Goal: Task Accomplishment & Management: Use online tool/utility

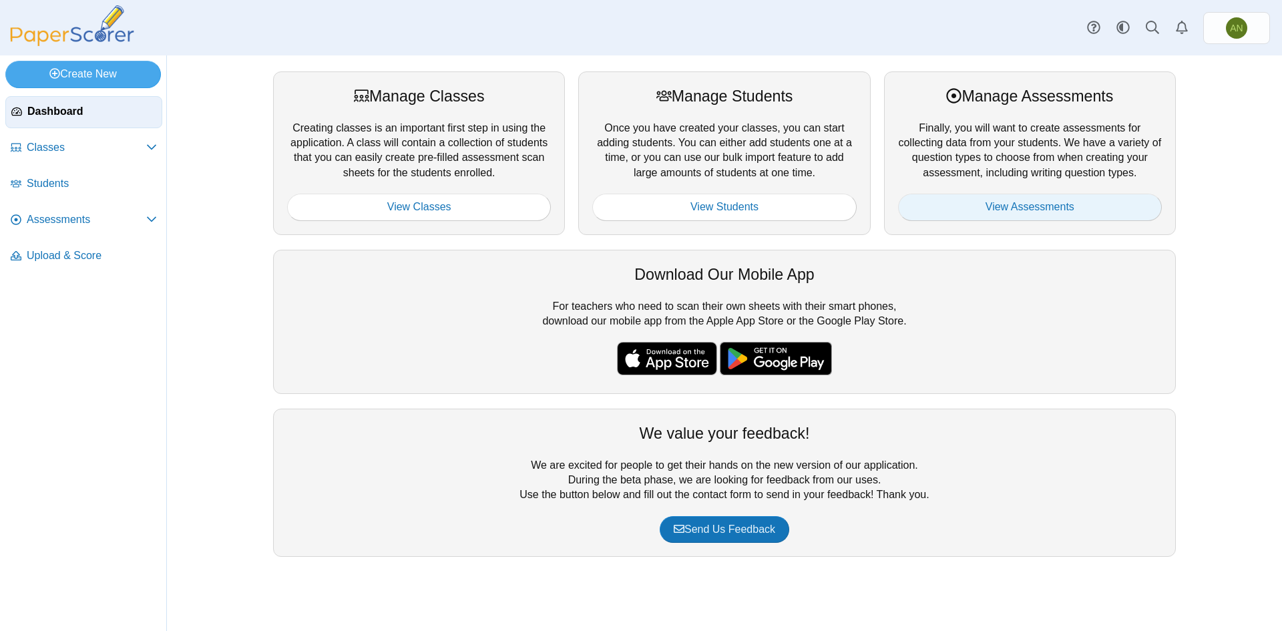
click at [996, 196] on link "View Assessments" at bounding box center [1030, 207] width 264 height 27
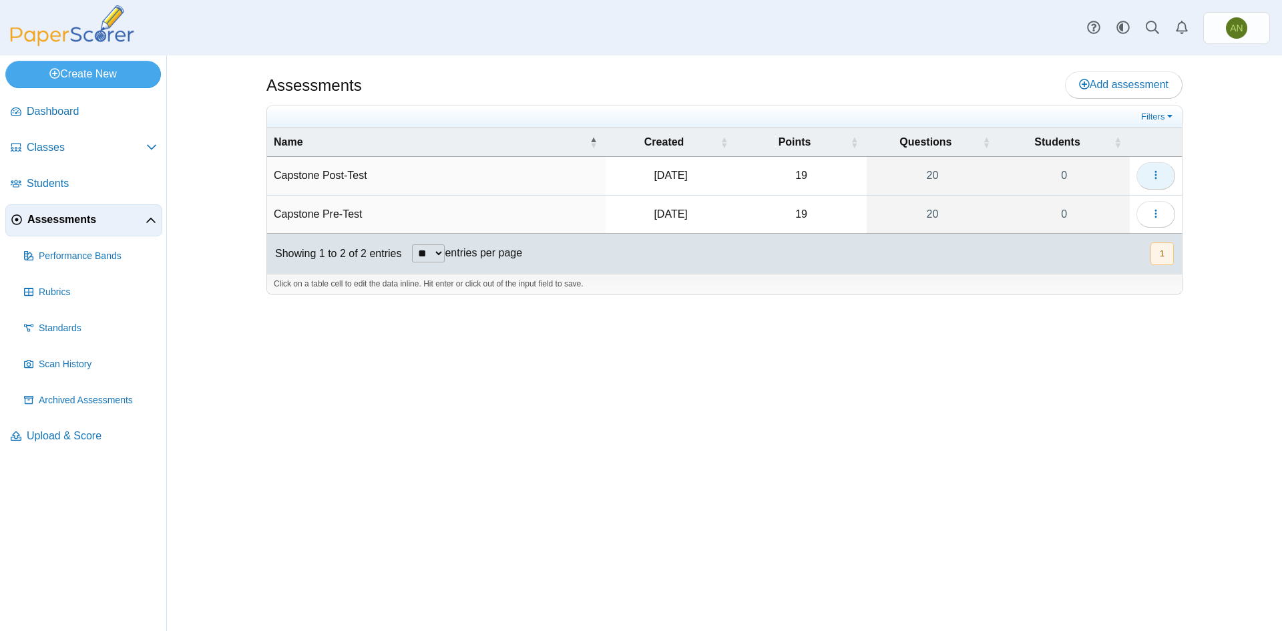
click at [1150, 178] on icon "button" at bounding box center [1155, 175] width 11 height 11
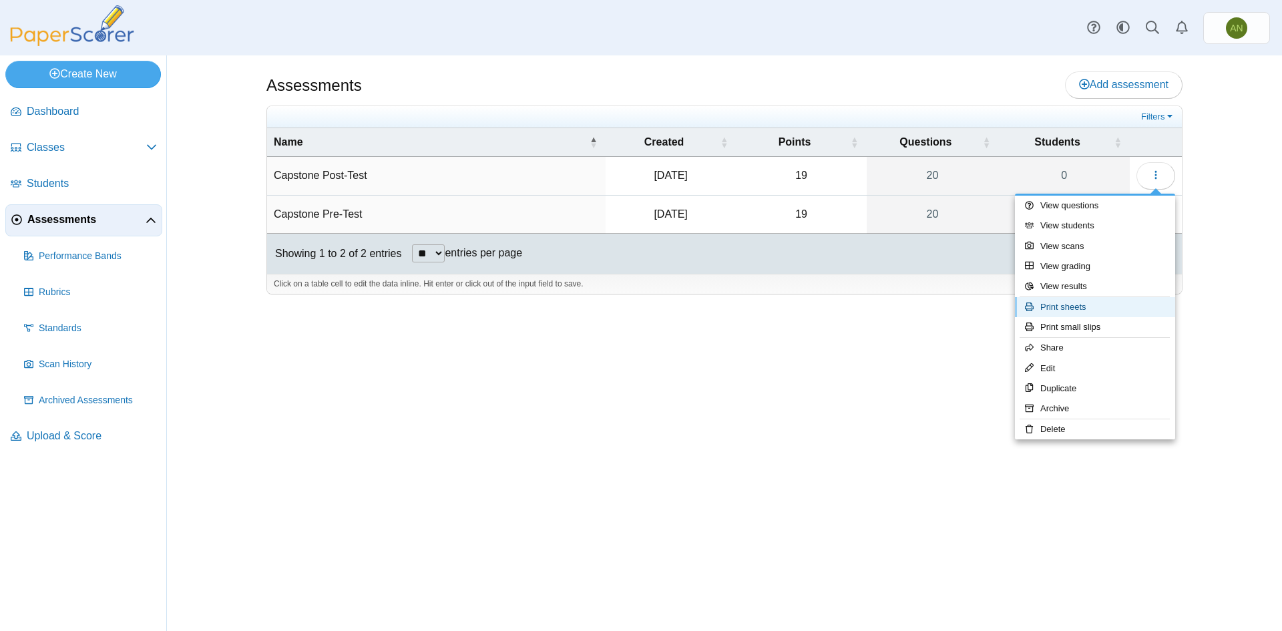
click at [1127, 304] on link "Print sheets" at bounding box center [1095, 307] width 160 height 20
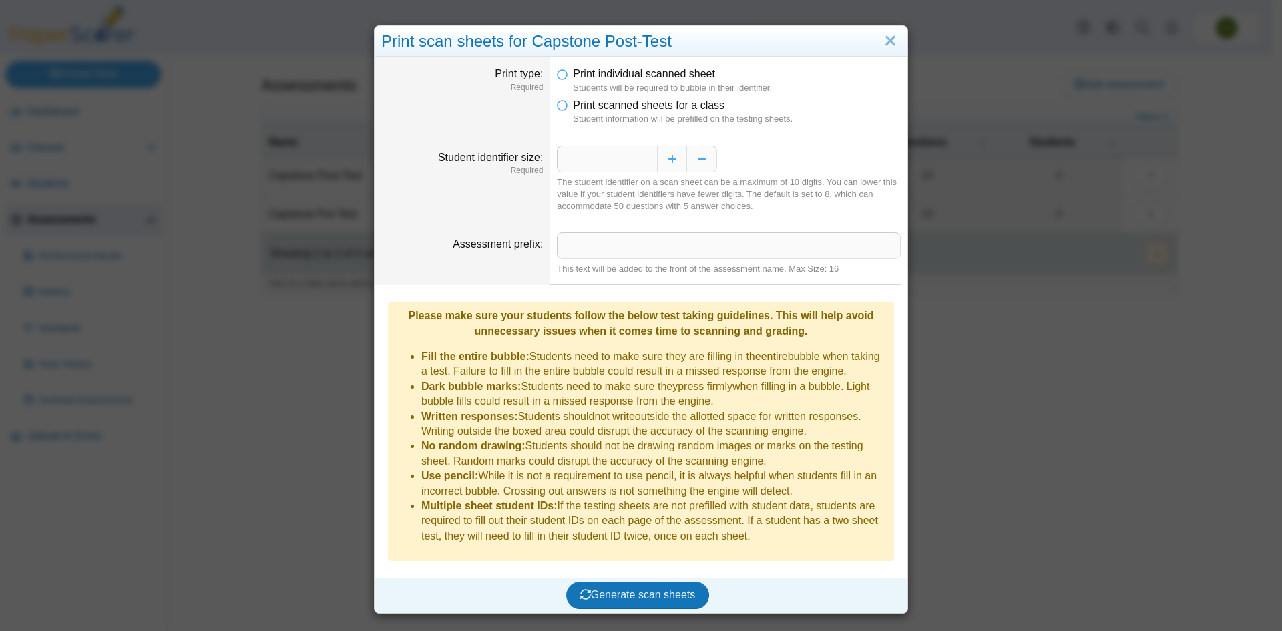
click at [565, 103] on li "Print scanned sheets for a class Student information will be prefilled on the t…" at bounding box center [729, 111] width 344 height 27
click at [559, 105] on icon at bounding box center [562, 102] width 11 height 9
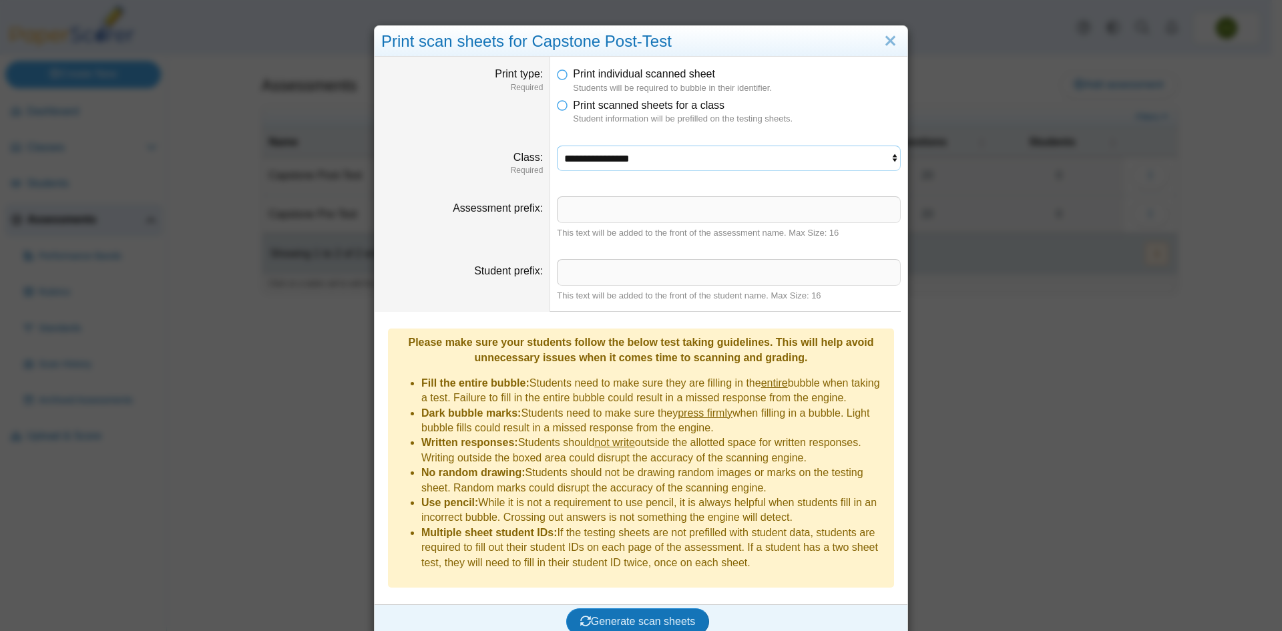
click at [695, 150] on select "**********" at bounding box center [729, 158] width 344 height 25
select select "**********"
click at [557, 146] on select "**********" at bounding box center [729, 158] width 344 height 25
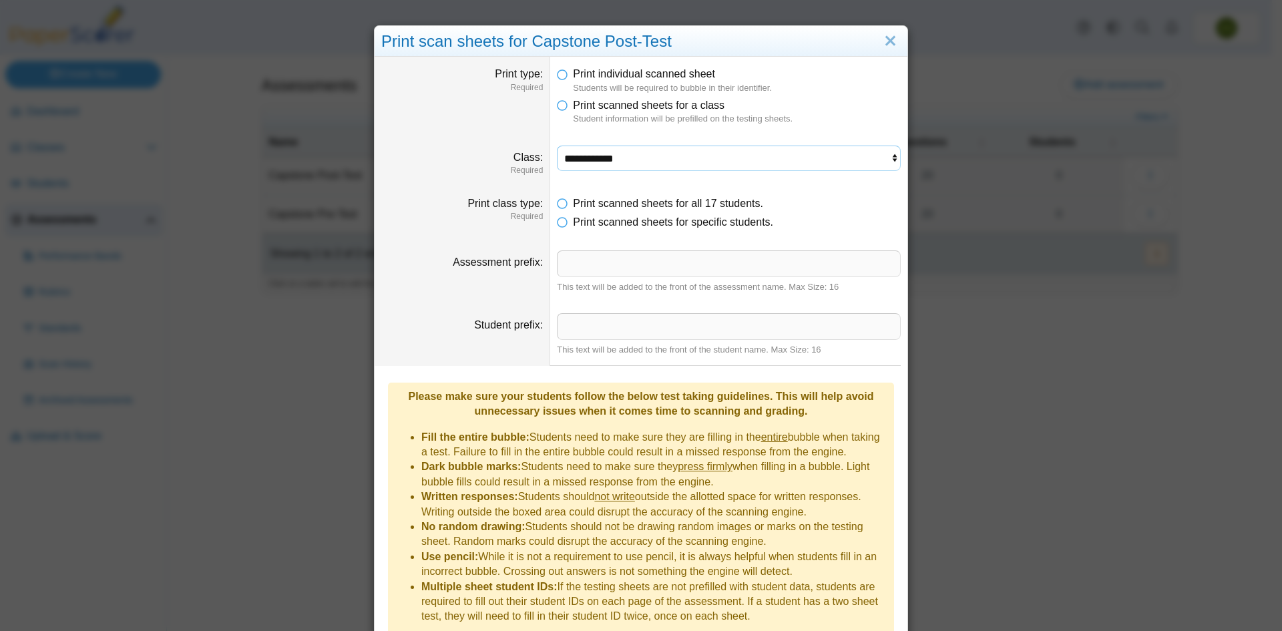
scroll to position [48, 0]
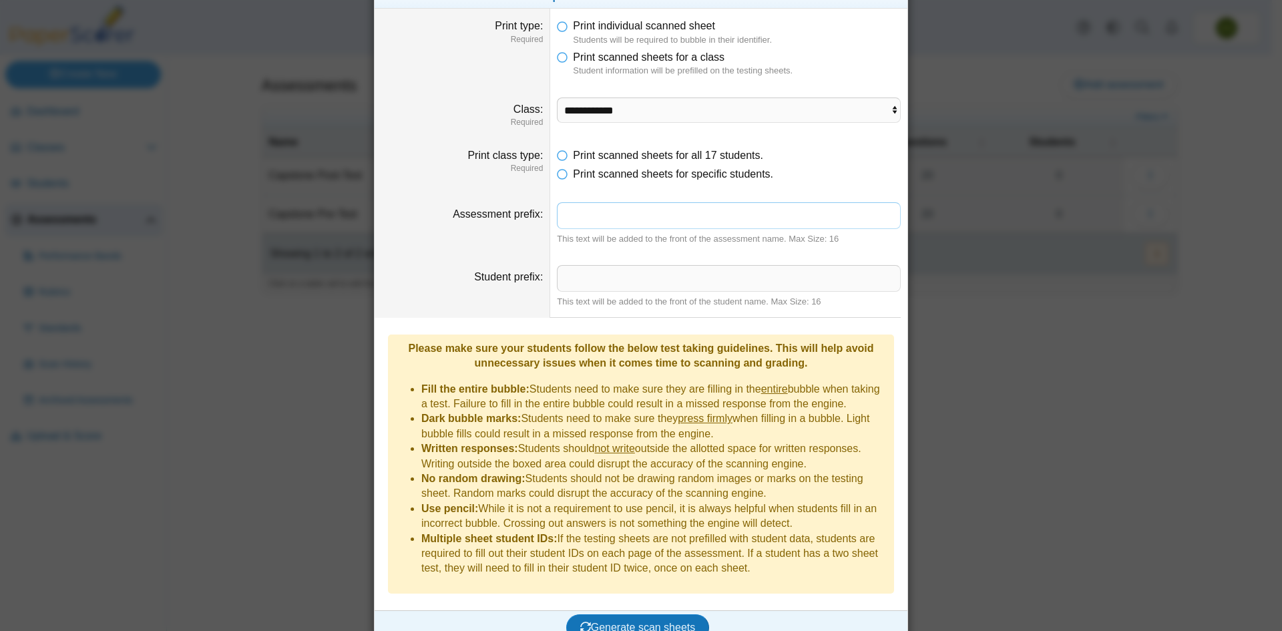
click at [669, 215] on input "Assessment prefix" at bounding box center [729, 215] width 344 height 27
type input "**********"
click at [621, 280] on input "Student prefix" at bounding box center [729, 278] width 344 height 27
type input "*****"
click at [672, 621] on span "Generate scan sheets" at bounding box center [637, 626] width 115 height 11
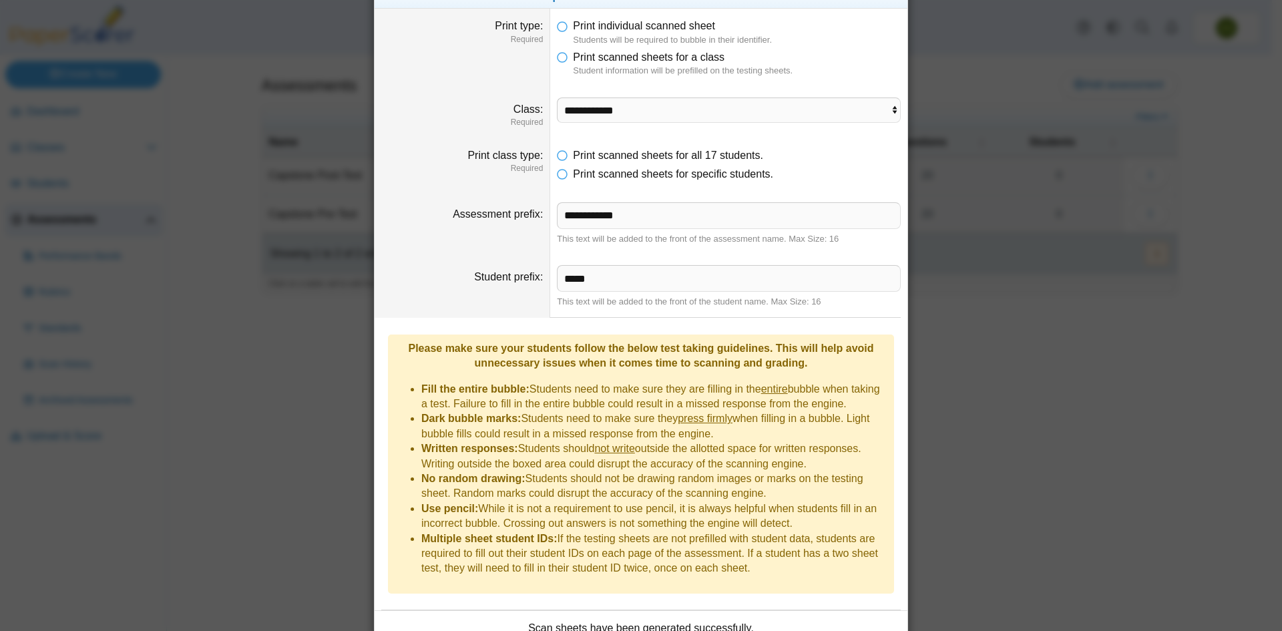
scroll to position [156, 0]
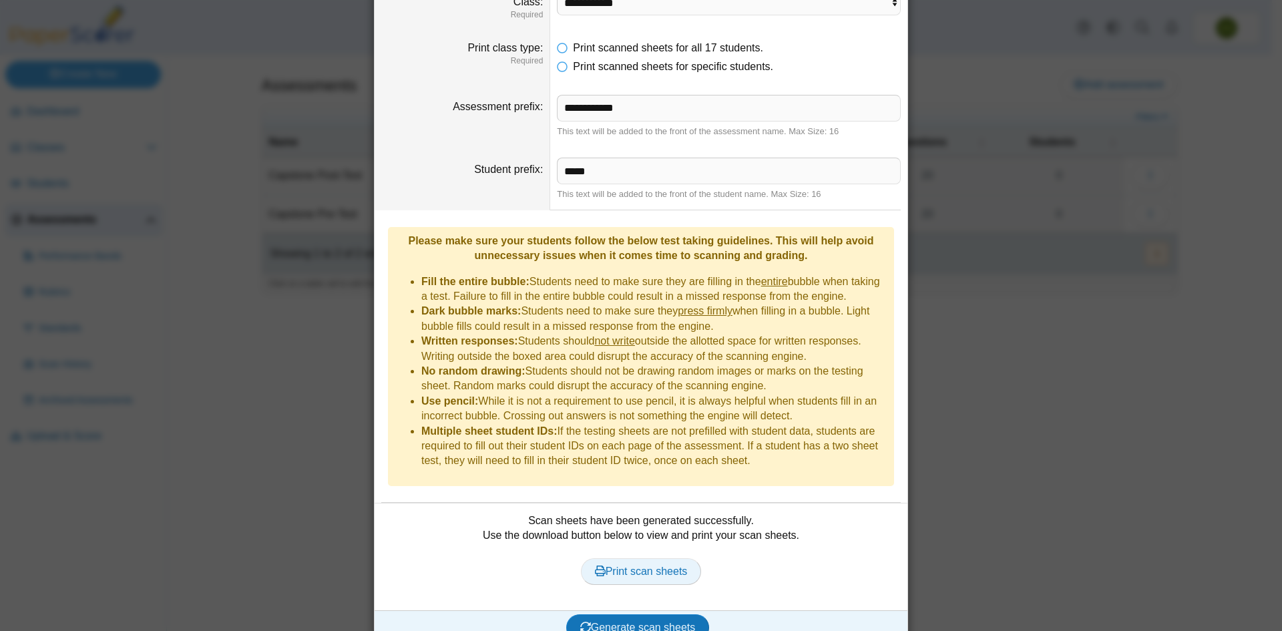
click at [658, 565] on span "Print scan sheets" at bounding box center [641, 570] width 93 height 11
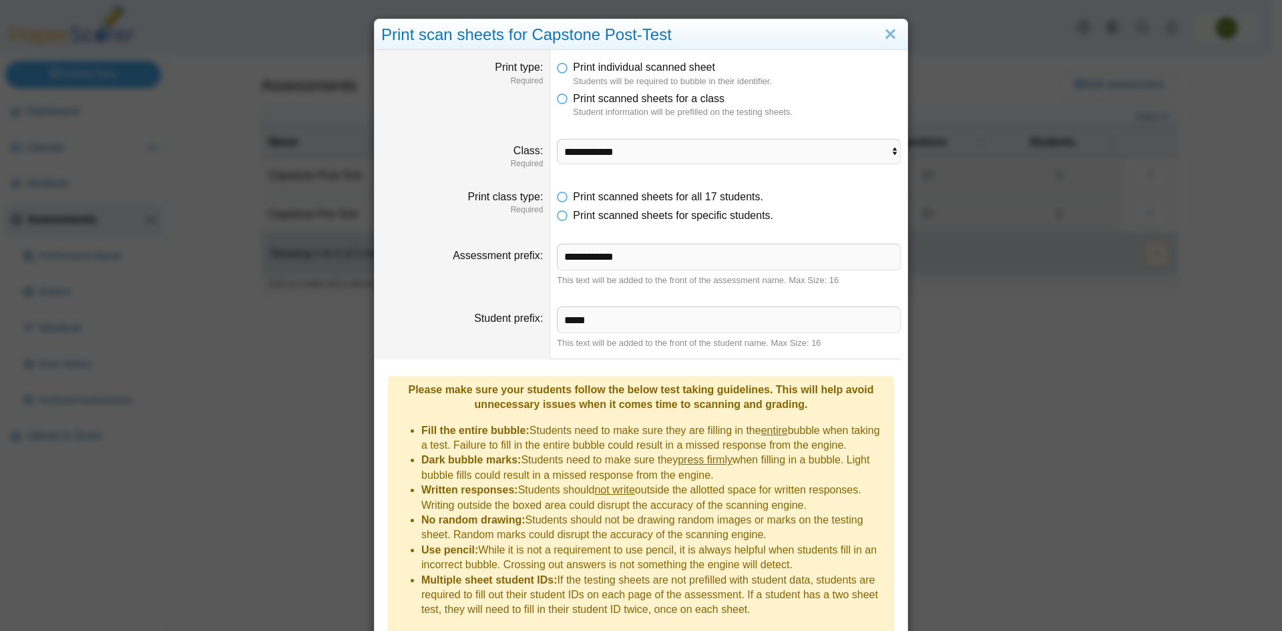
scroll to position [0, 0]
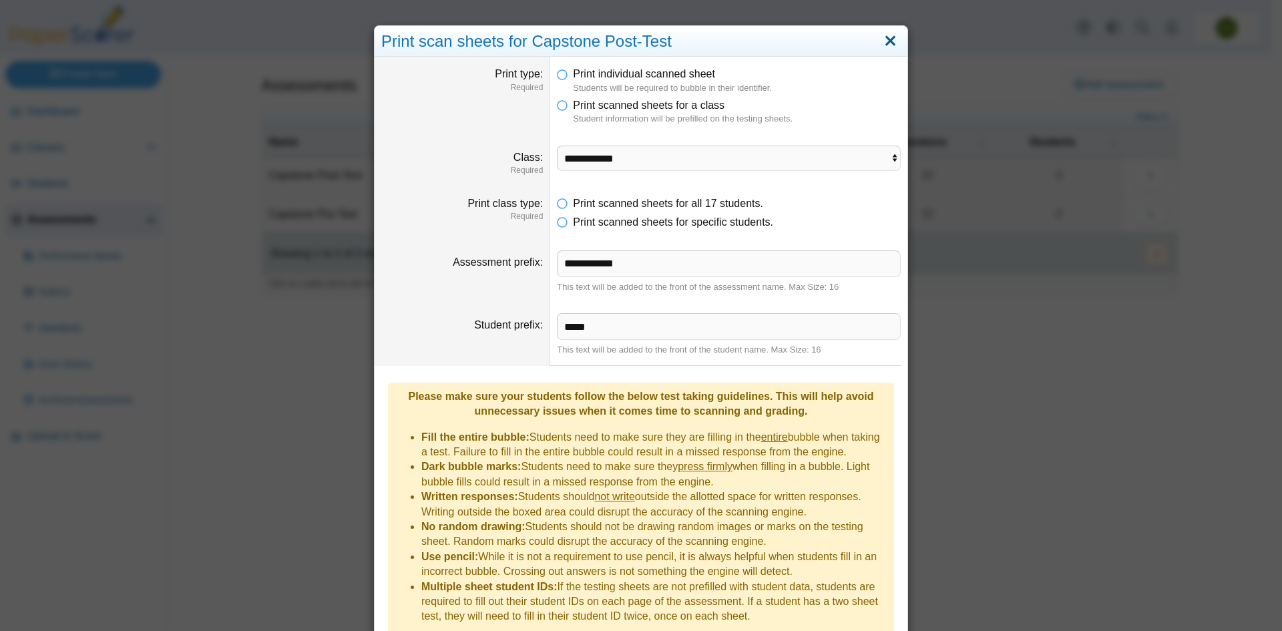
click at [884, 40] on link "Close" at bounding box center [890, 41] width 21 height 23
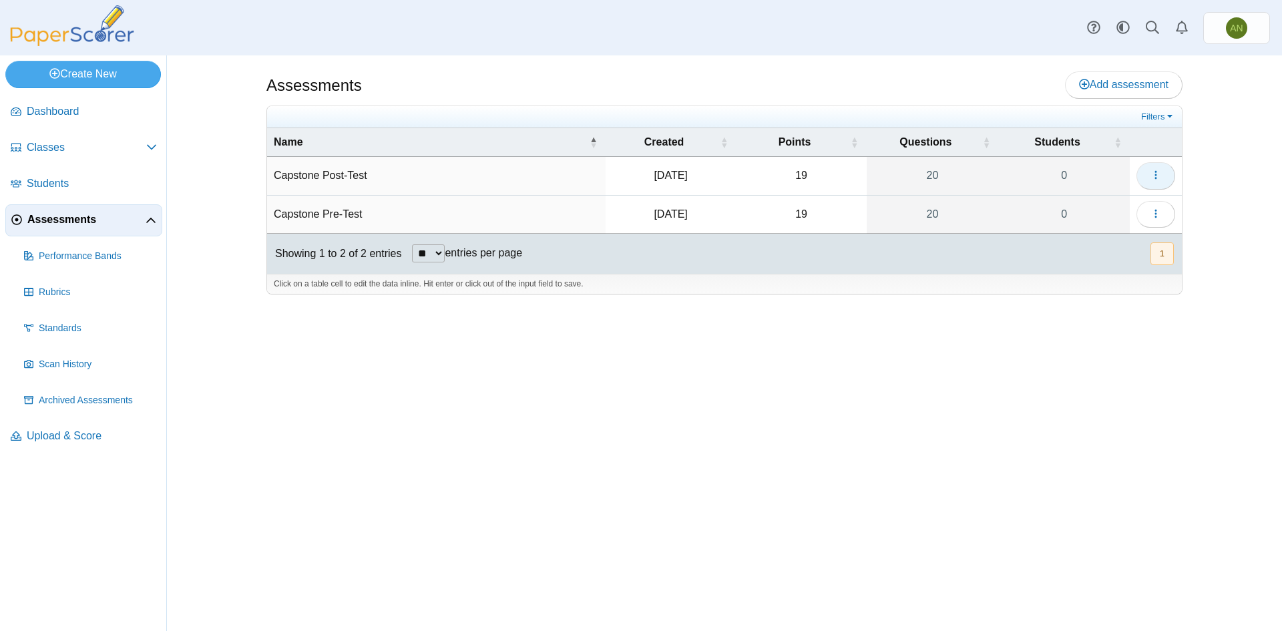
click at [1159, 179] on icon "button" at bounding box center [1155, 175] width 11 height 11
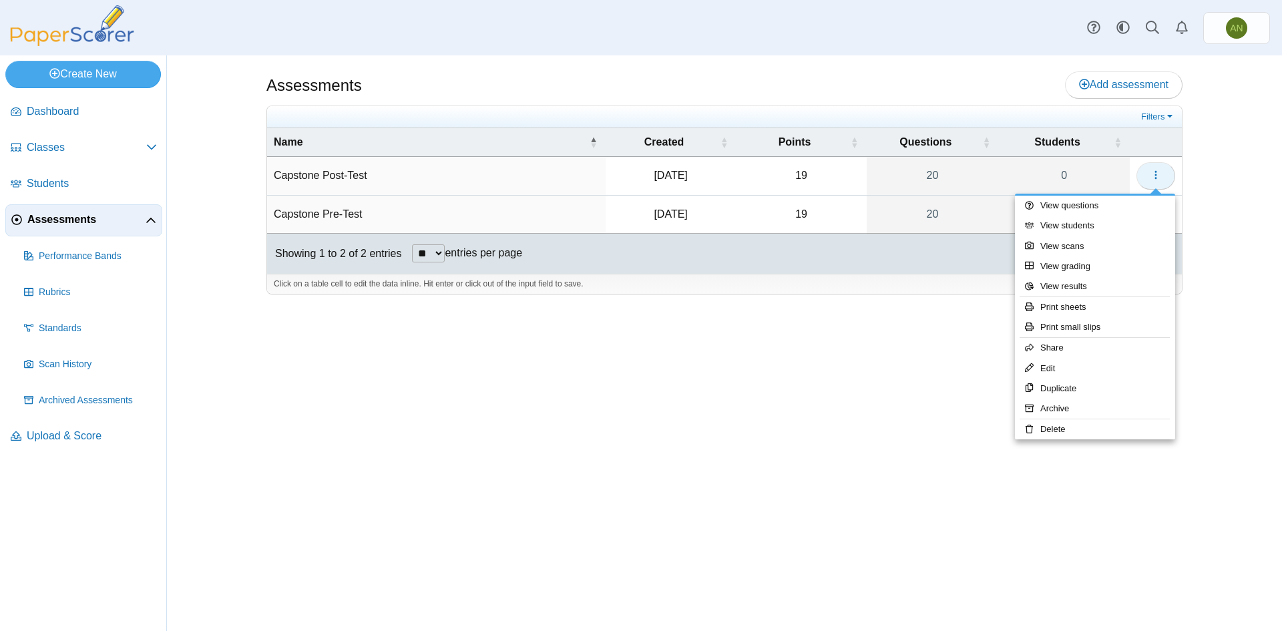
click at [1153, 172] on icon "button" at bounding box center [1155, 175] width 11 height 11
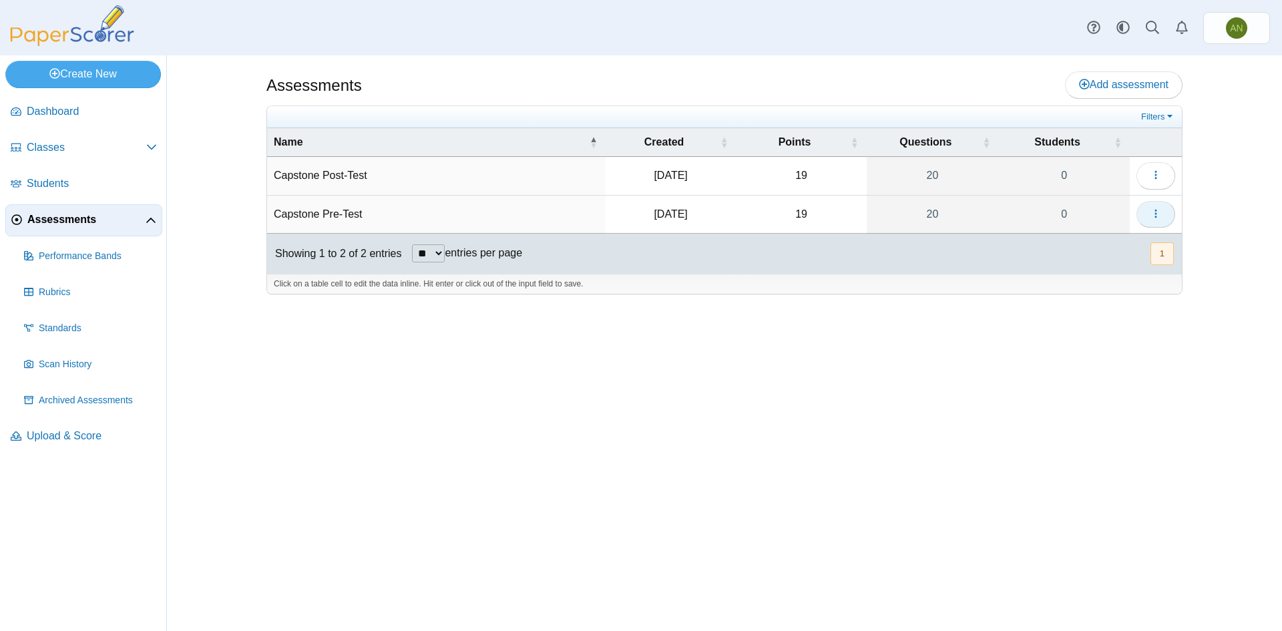
click at [1155, 205] on button "button" at bounding box center [1155, 214] width 39 height 27
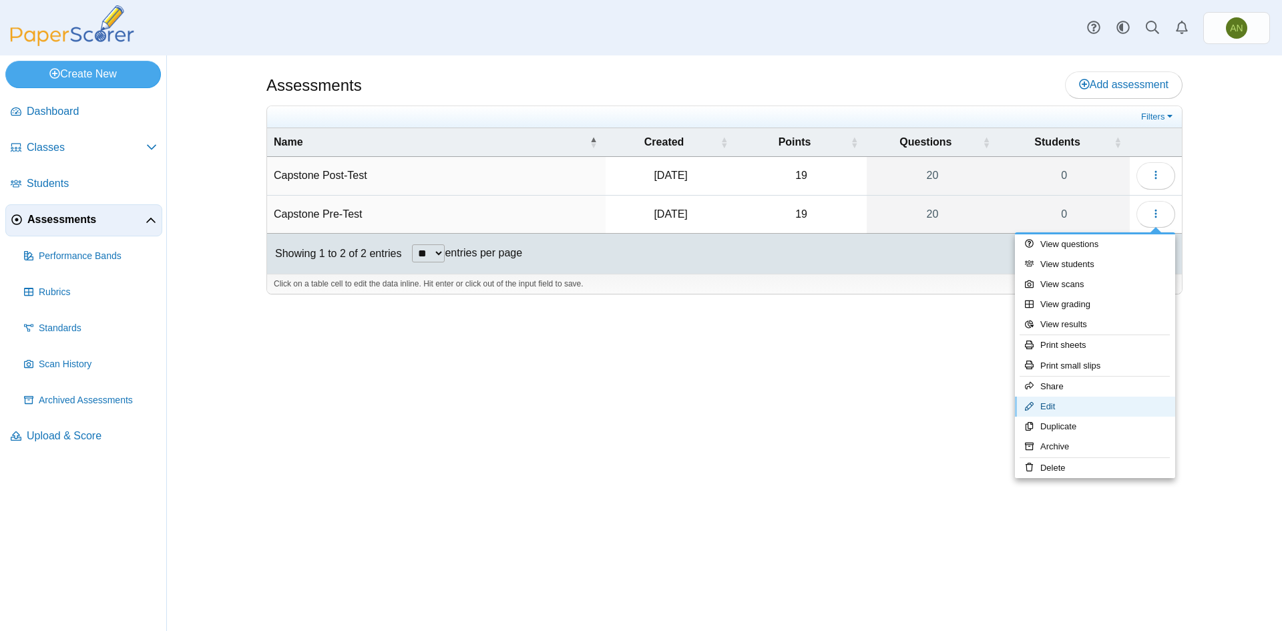
click at [1095, 409] on link "Edit" at bounding box center [1095, 407] width 160 height 20
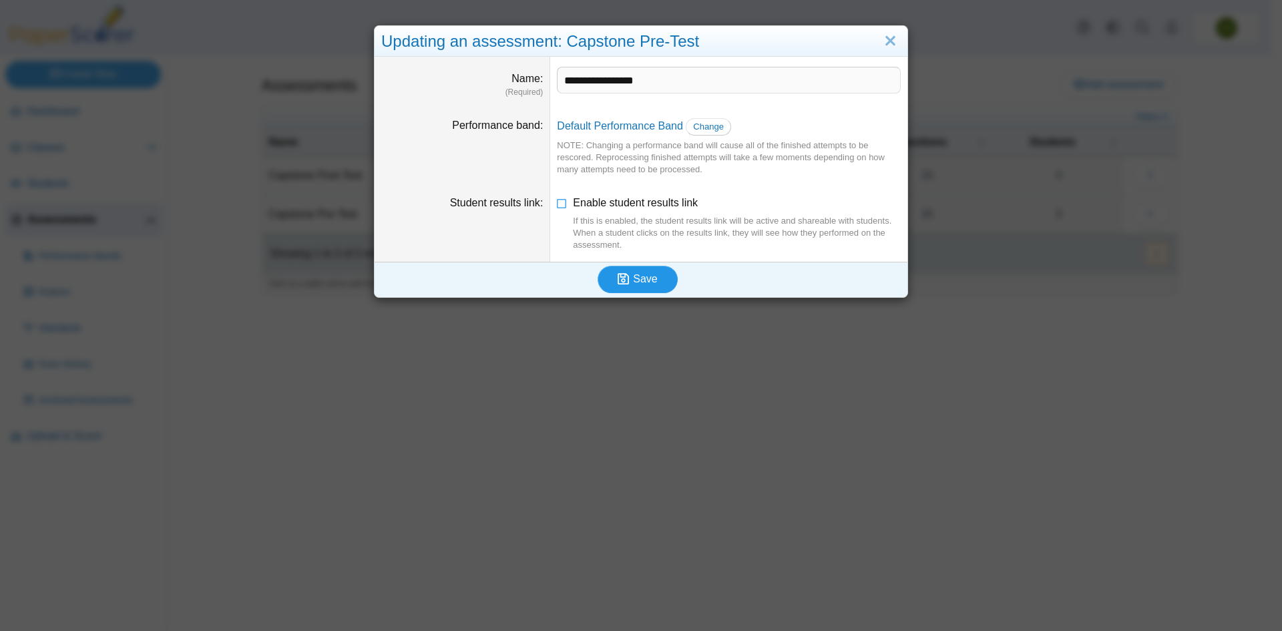
click at [650, 284] on span "Save" at bounding box center [645, 278] width 24 height 11
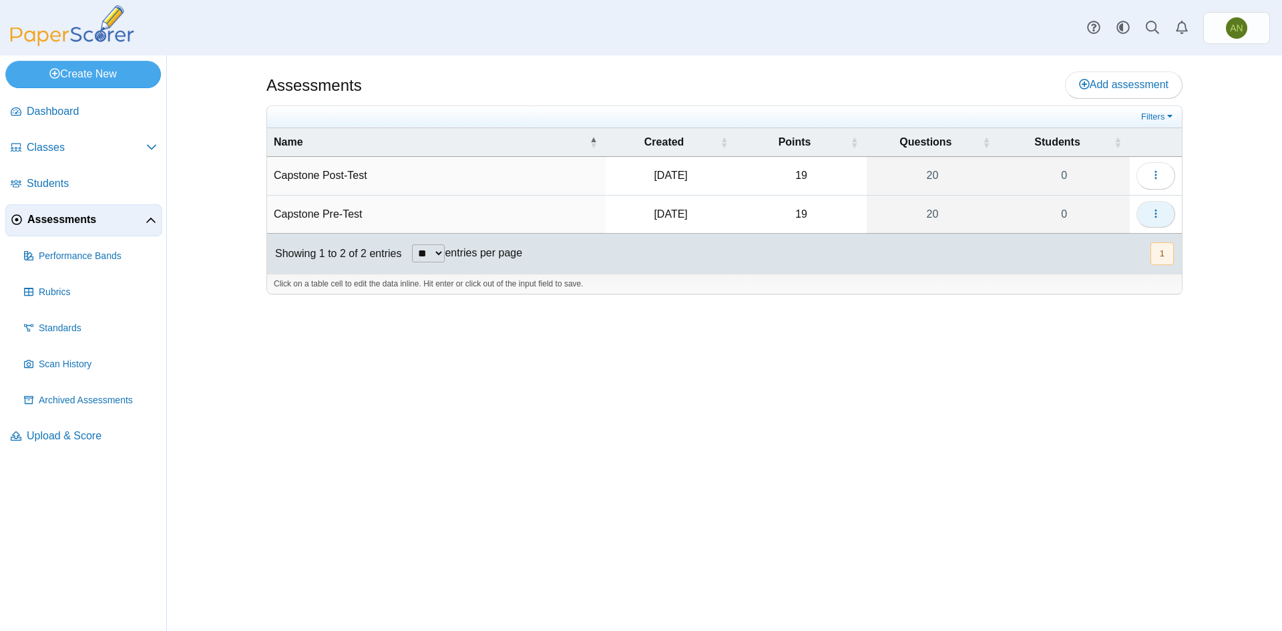
click at [1158, 218] on icon "button" at bounding box center [1155, 213] width 11 height 11
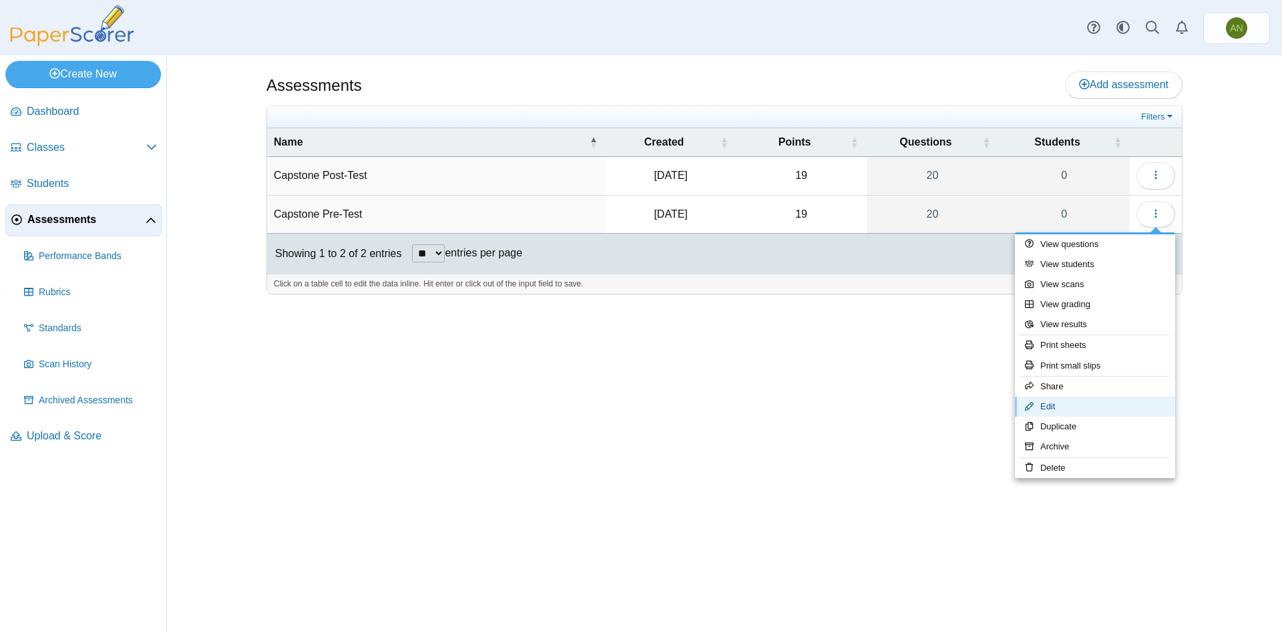
click at [1056, 411] on link "Edit" at bounding box center [1095, 407] width 160 height 20
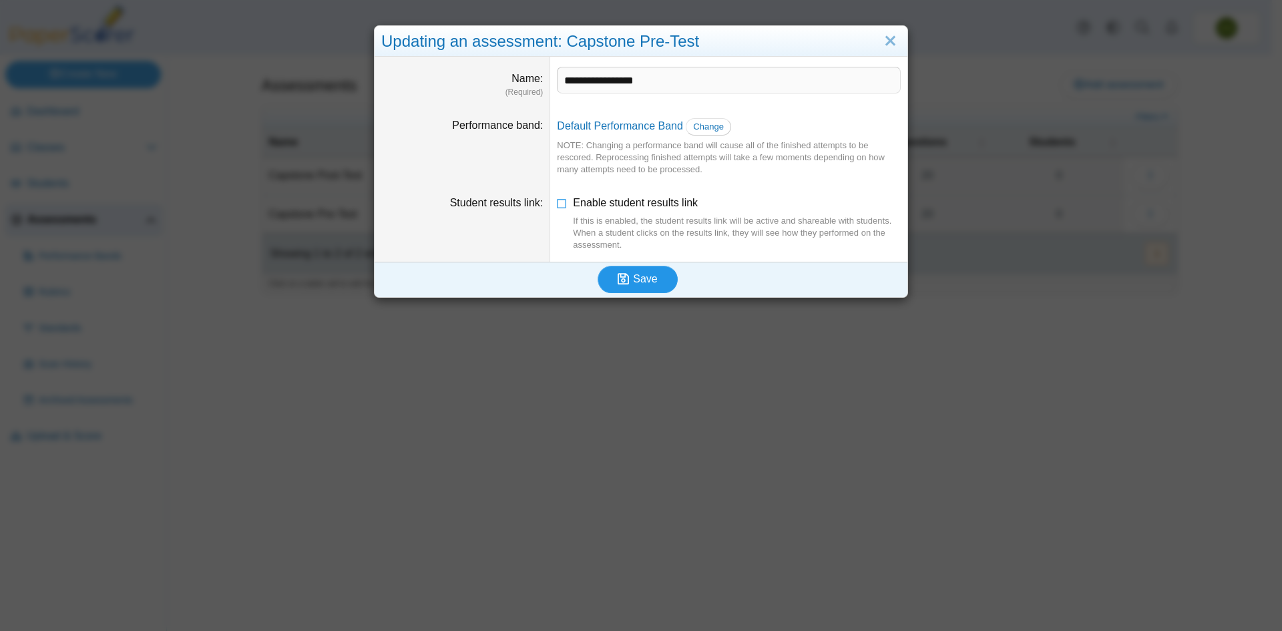
click at [640, 279] on span "Save" at bounding box center [645, 278] width 24 height 11
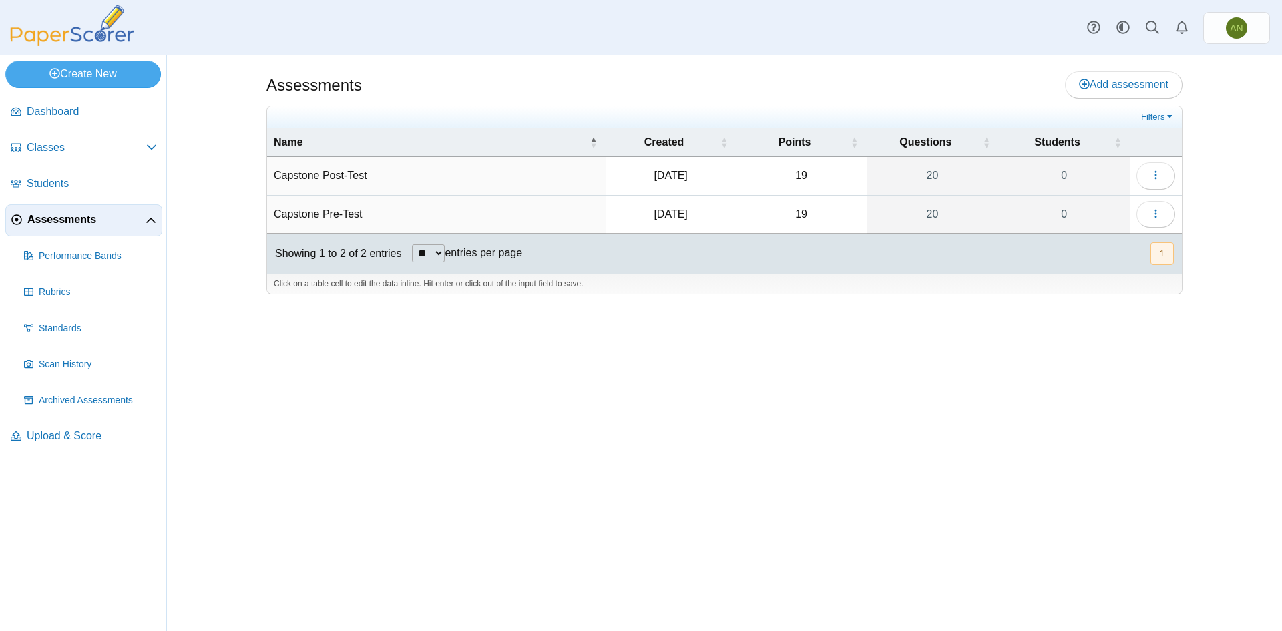
click at [342, 214] on td "Capstone Pre-Test" at bounding box center [436, 215] width 338 height 38
click at [401, 214] on td "Capstone Pre-Test" at bounding box center [436, 215] width 338 height 38
click at [926, 213] on link "20" at bounding box center [932, 214] width 132 height 37
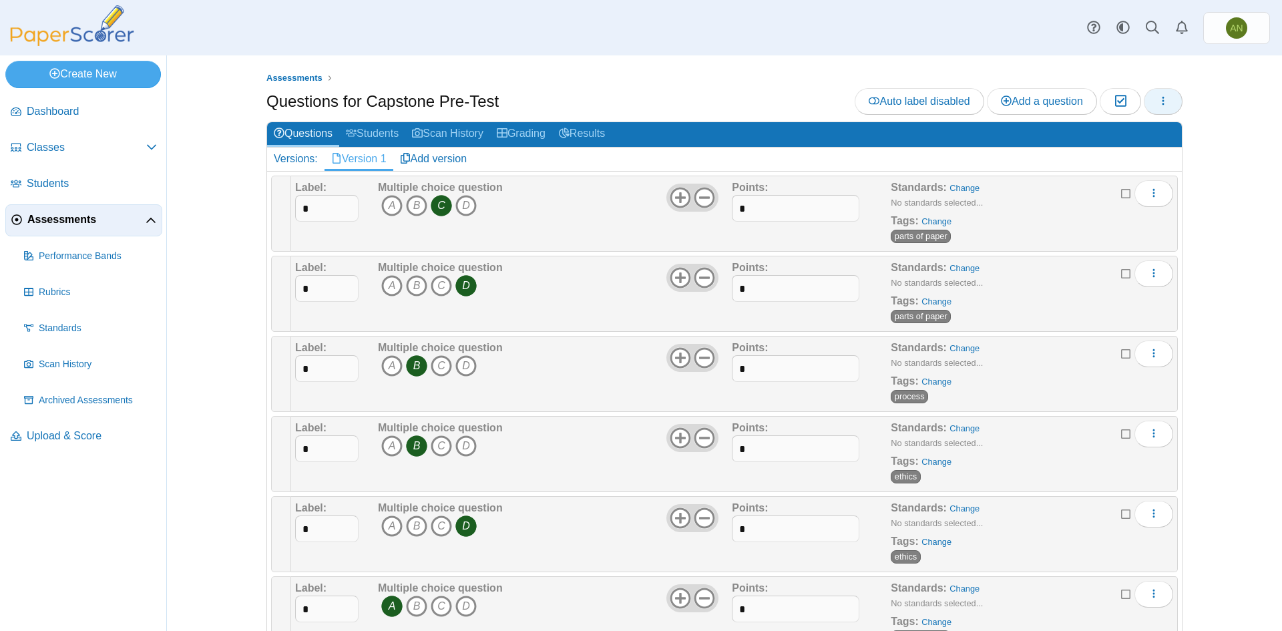
click at [1157, 103] on icon "button" at bounding box center [1162, 100] width 11 height 11
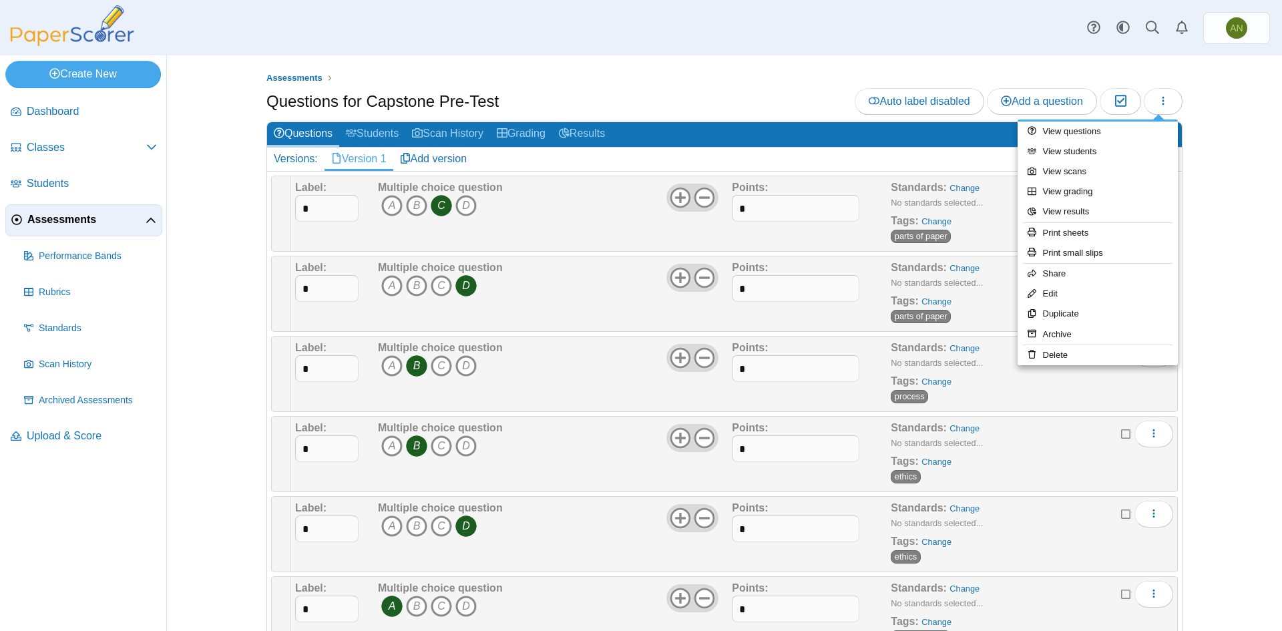
click at [1211, 93] on div "Assessments Questions for Capstone Pre-Test Auto label disabled Add a question …" at bounding box center [724, 342] width 1001 height 575
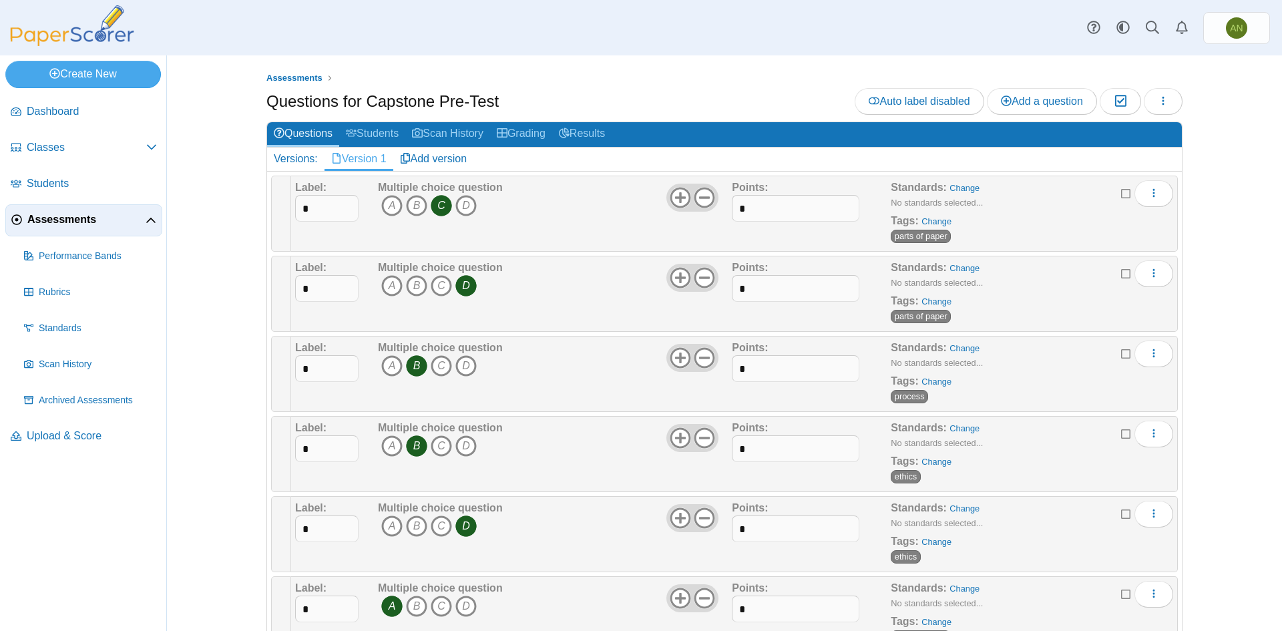
click at [91, 218] on span "Assessments" at bounding box center [86, 219] width 118 height 15
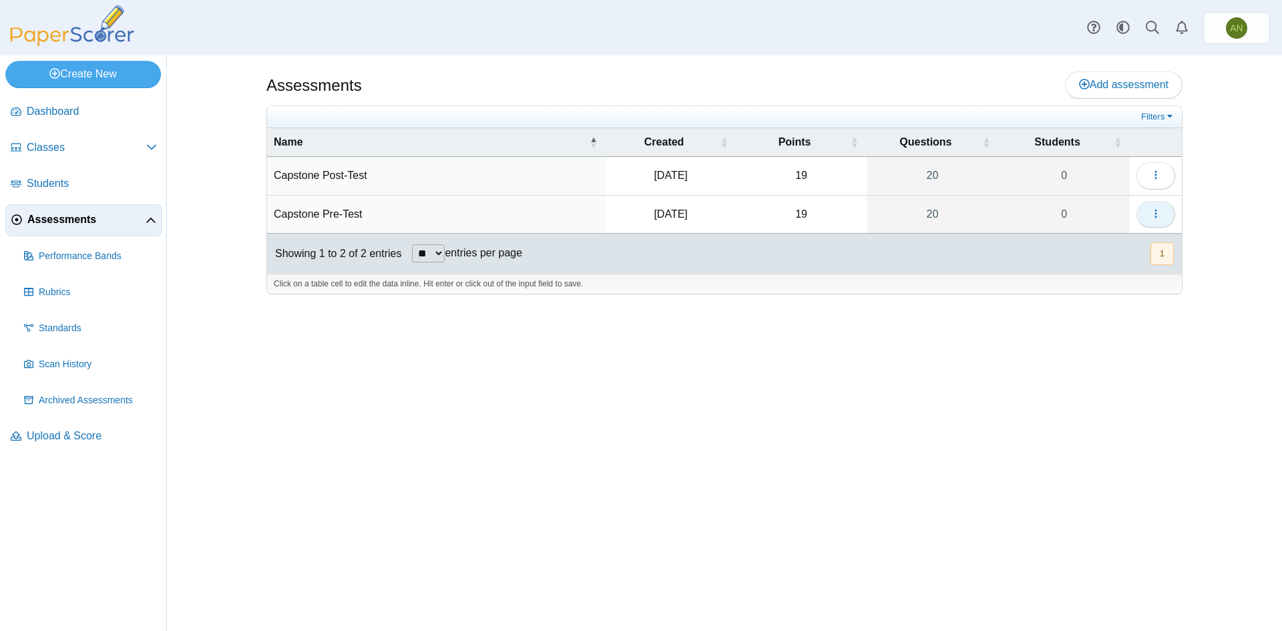
click at [1158, 214] on icon "button" at bounding box center [1155, 213] width 11 height 11
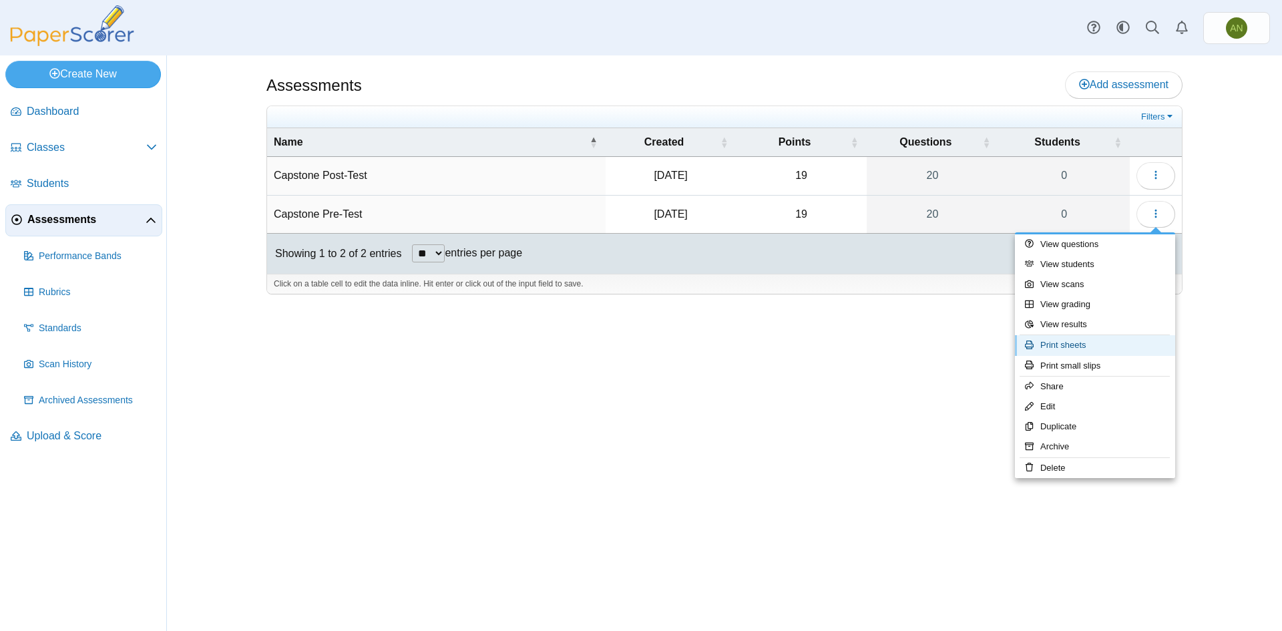
click at [1092, 343] on link "Print sheets" at bounding box center [1095, 345] width 160 height 20
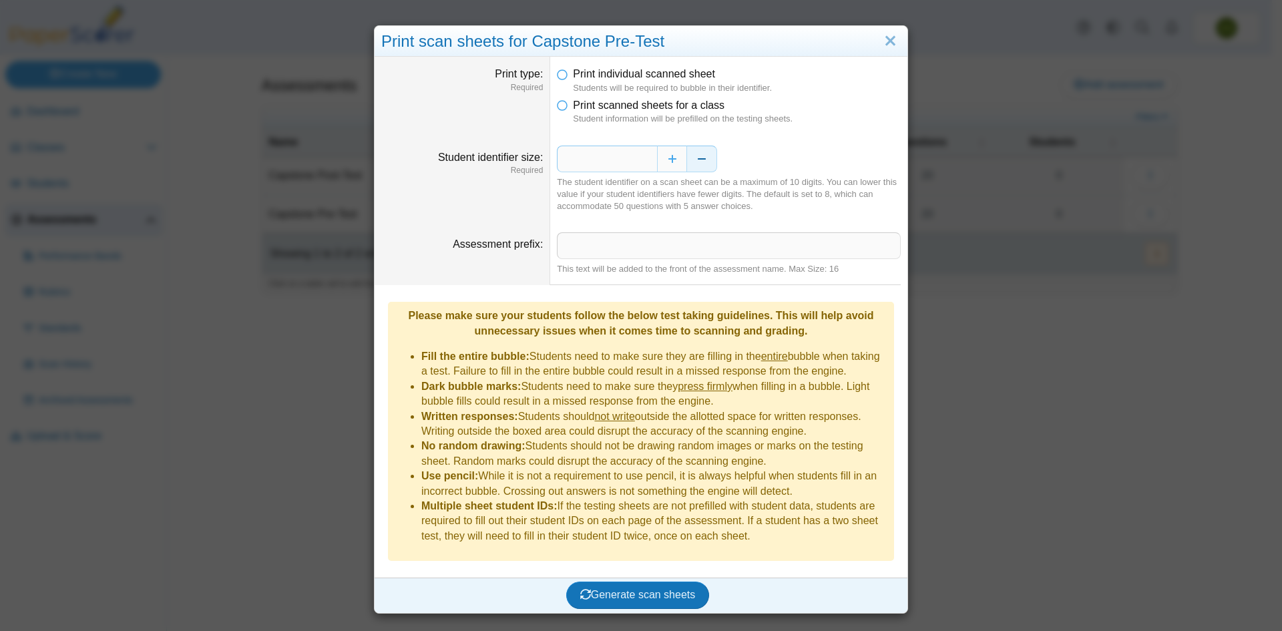
click at [696, 154] on button "Decrease" at bounding box center [702, 159] width 30 height 27
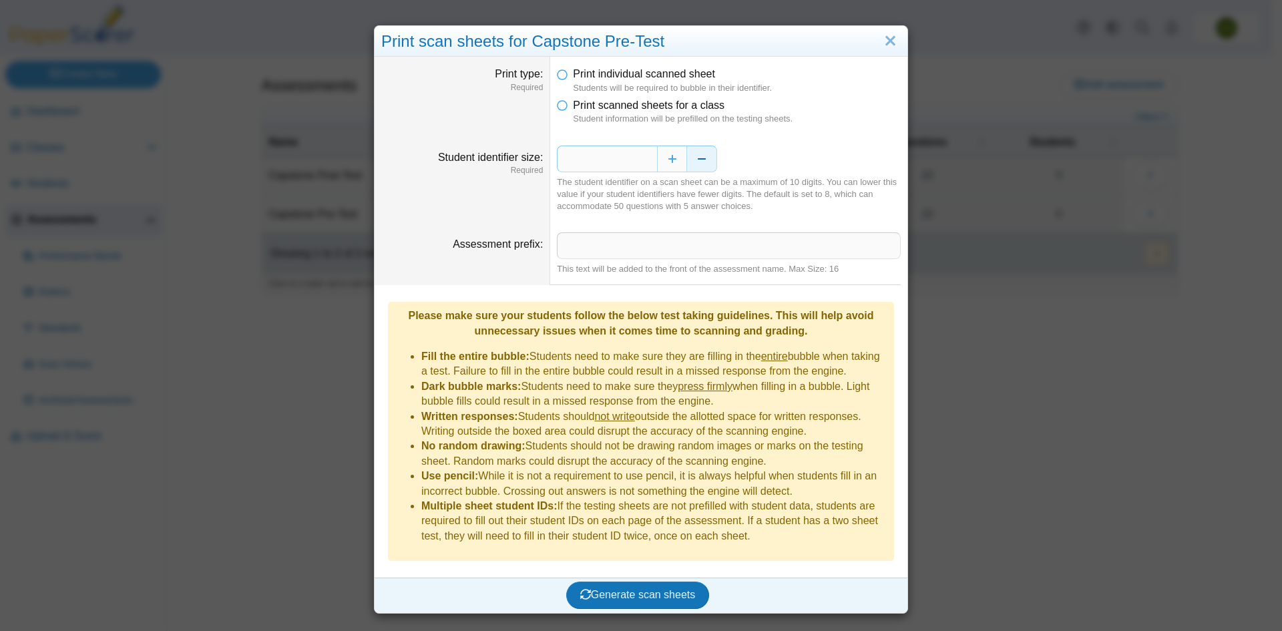
click at [696, 154] on button "Decrease" at bounding box center [702, 159] width 30 height 27
click at [595, 244] on input "Assessment prefix" at bounding box center [729, 245] width 344 height 27
click at [561, 102] on icon at bounding box center [562, 102] width 11 height 9
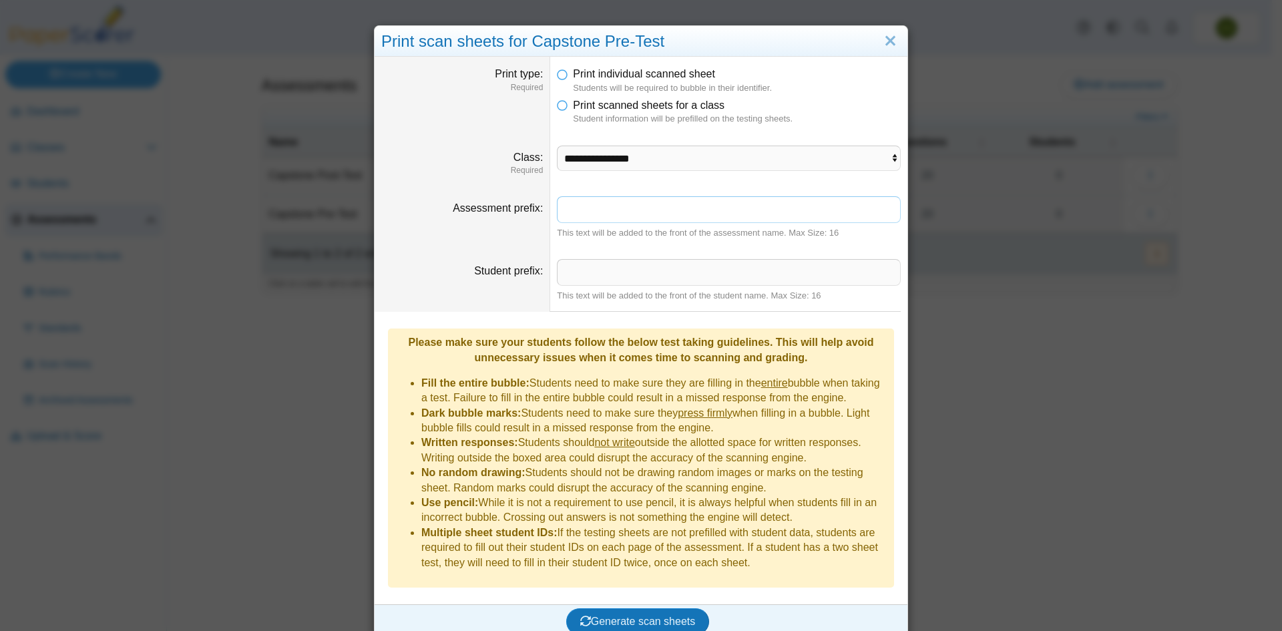
click at [573, 209] on input "Assessment prefix" at bounding box center [729, 209] width 344 height 27
type input "**********"
click at [583, 279] on input "Student prefix" at bounding box center [729, 272] width 344 height 27
click at [631, 274] on input "Student prefix" at bounding box center [729, 272] width 344 height 27
click at [515, 298] on dt "Student prefix" at bounding box center [462, 280] width 176 height 63
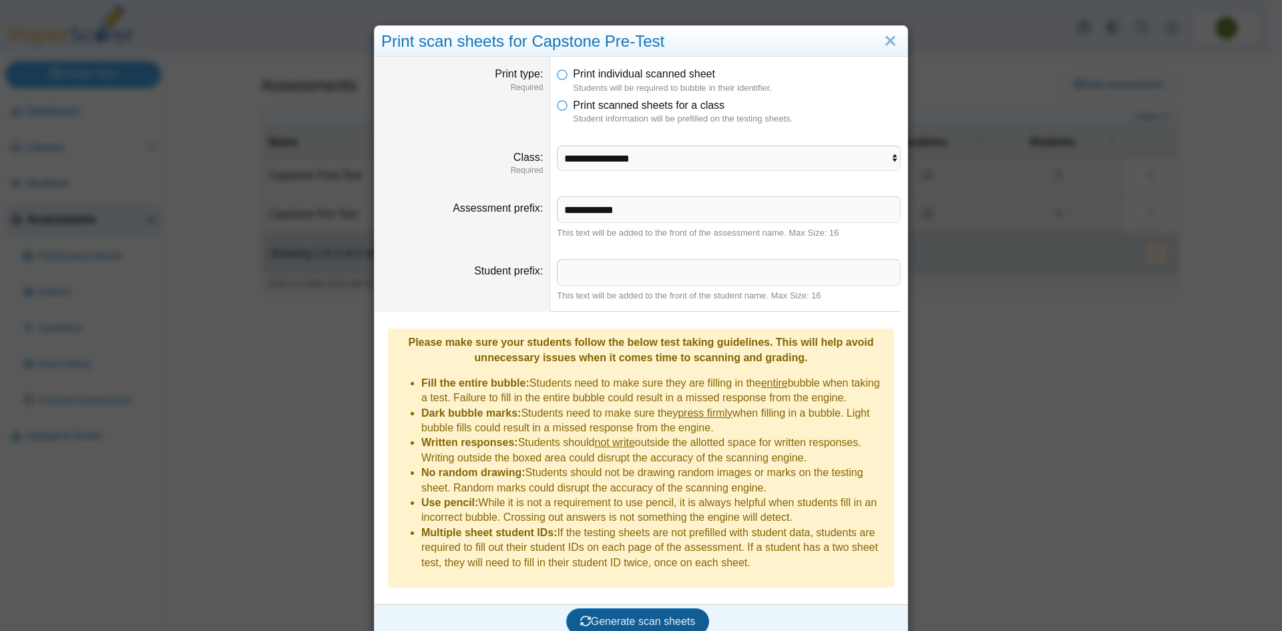
click at [678, 615] on span "Generate scan sheets" at bounding box center [637, 620] width 115 height 11
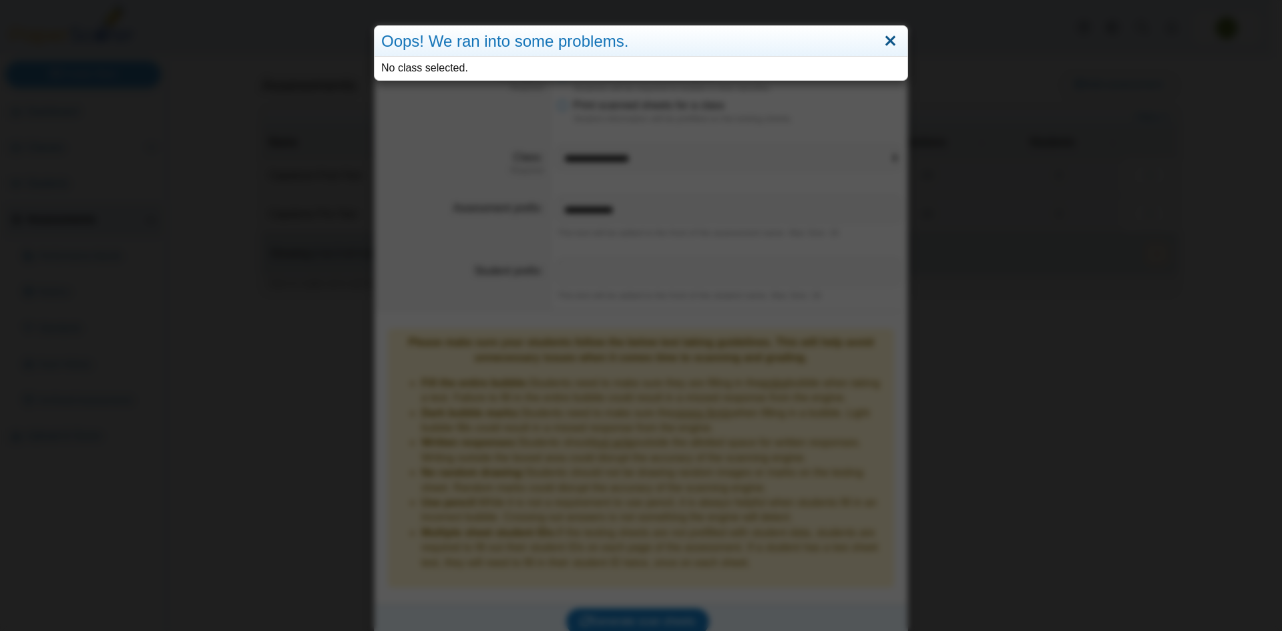
click at [884, 43] on link "Close" at bounding box center [890, 41] width 21 height 23
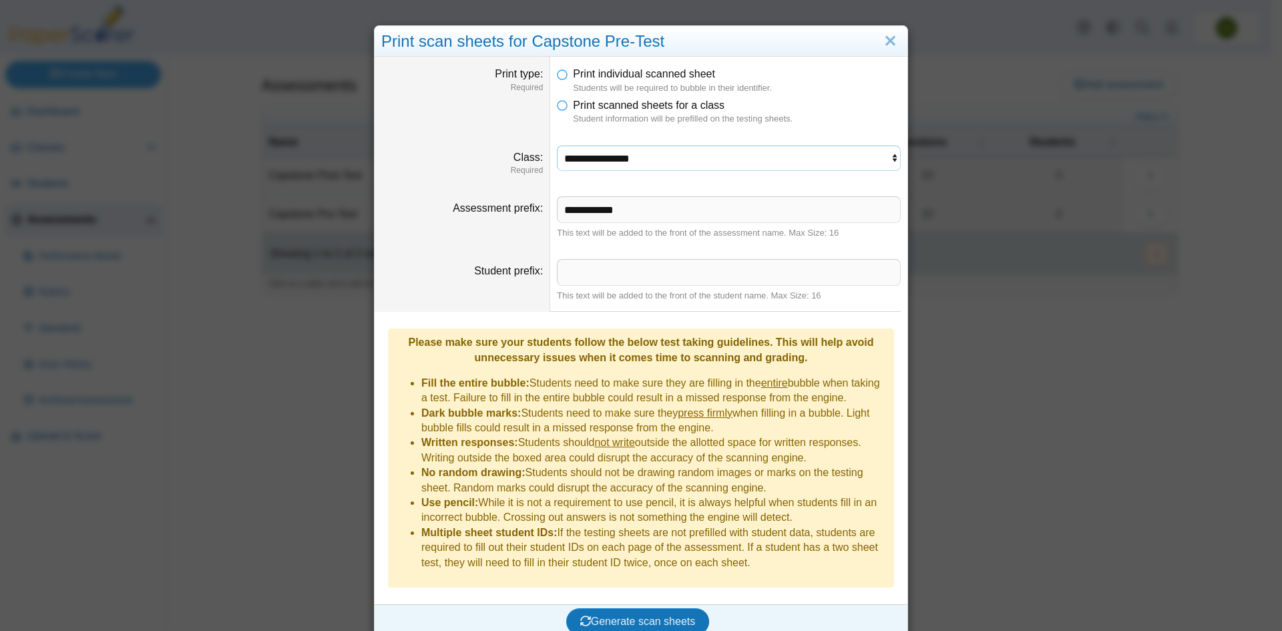
click at [615, 150] on select "**********" at bounding box center [729, 158] width 344 height 25
select select "**********"
click at [557, 146] on select "**********" at bounding box center [729, 158] width 344 height 25
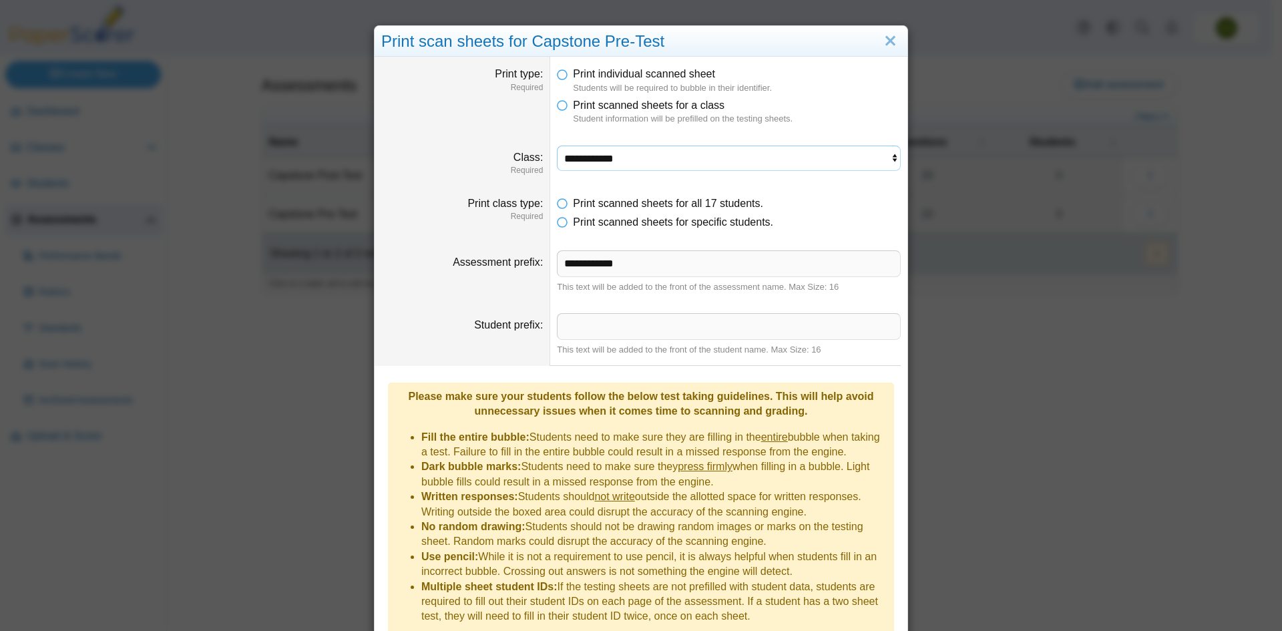
scroll to position [48, 0]
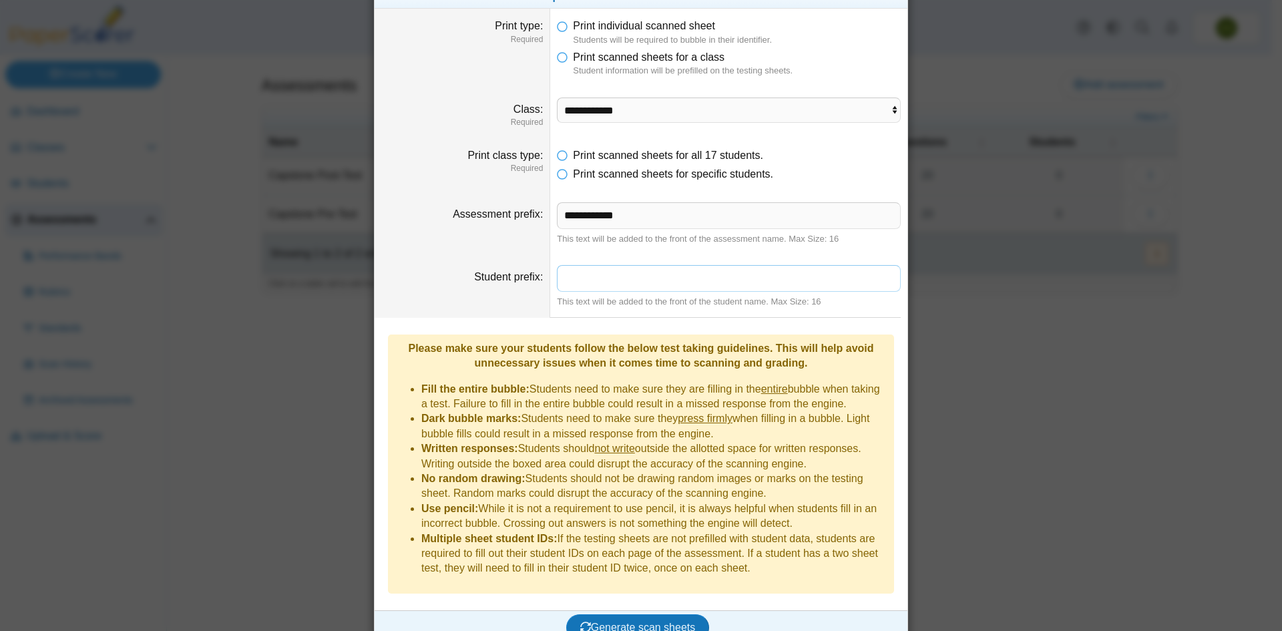
click at [647, 285] on input "Student prefix" at bounding box center [729, 278] width 344 height 27
click at [538, 270] on dt "Student prefix" at bounding box center [462, 286] width 176 height 63
click at [652, 621] on span "Generate scan sheets" at bounding box center [637, 626] width 115 height 11
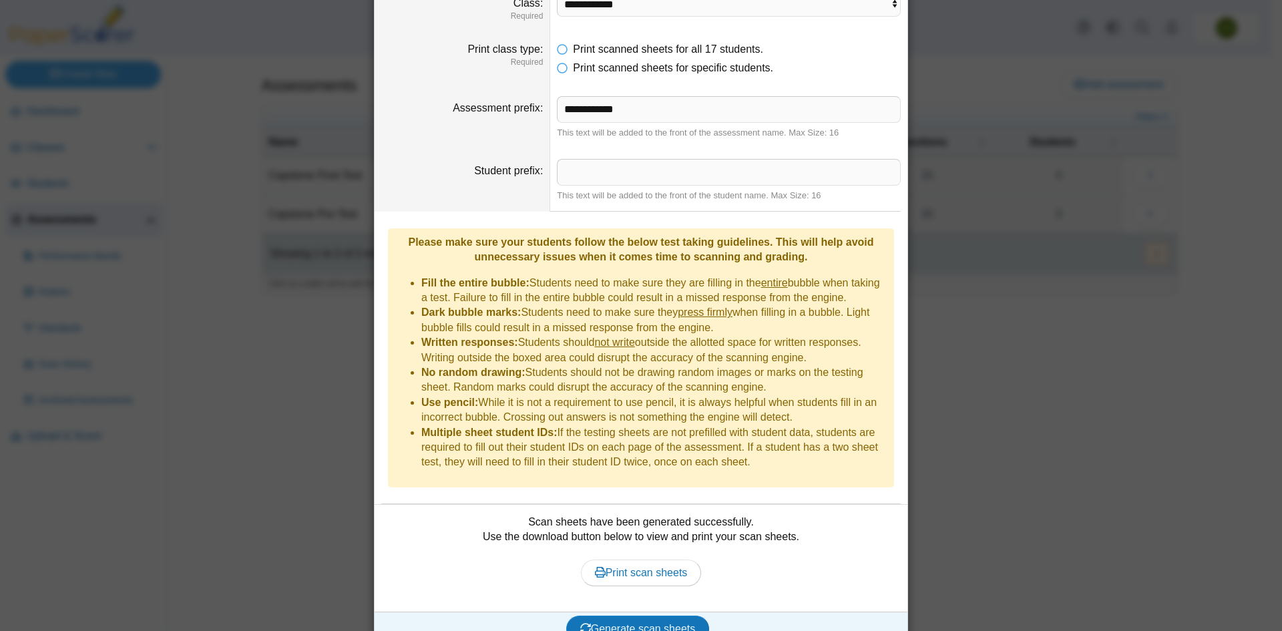
scroll to position [156, 0]
click at [638, 565] on span "Print scan sheets" at bounding box center [641, 570] width 93 height 11
